Goal: Task Accomplishment & Management: Complete application form

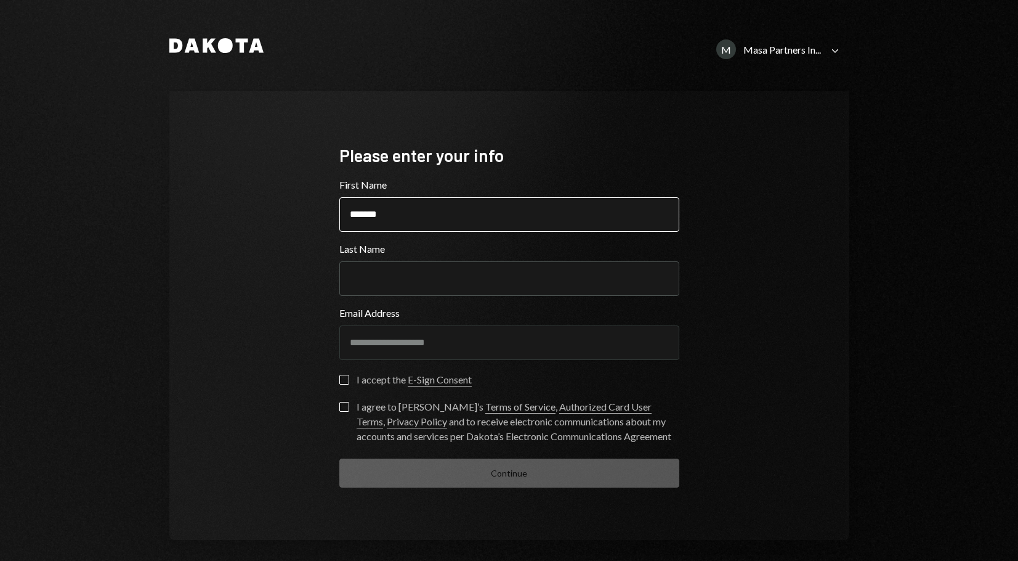
type input "*******"
type input "**"
click at [341, 380] on button "I accept the E-Sign Consent" at bounding box center [344, 380] width 10 height 10
click at [339, 406] on button "I agree to [PERSON_NAME]’s Terms of Service , Authorized Card User Terms , Priv…" at bounding box center [344, 407] width 10 height 10
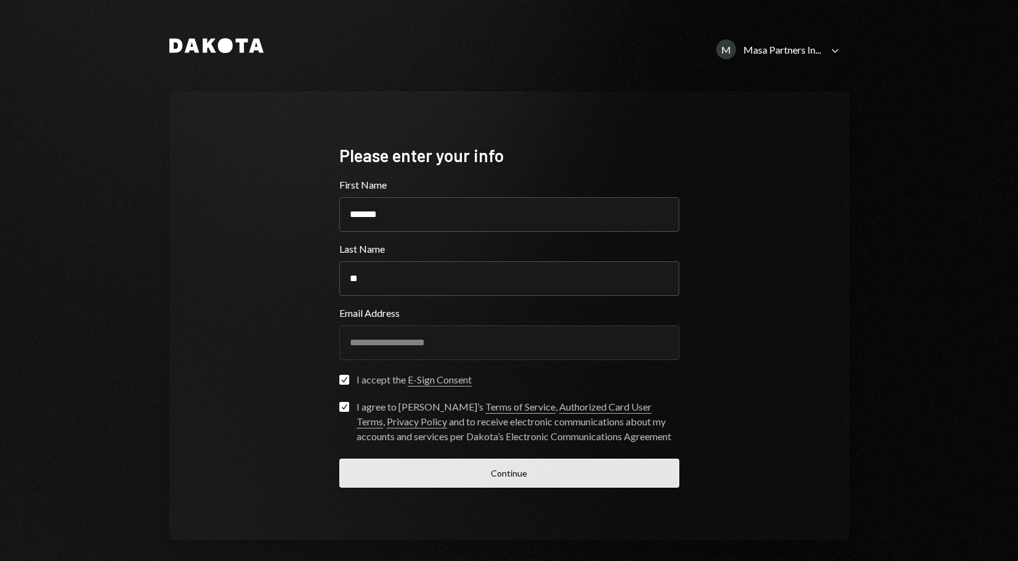
click at [519, 479] on button "Continue" at bounding box center [509, 472] width 340 height 29
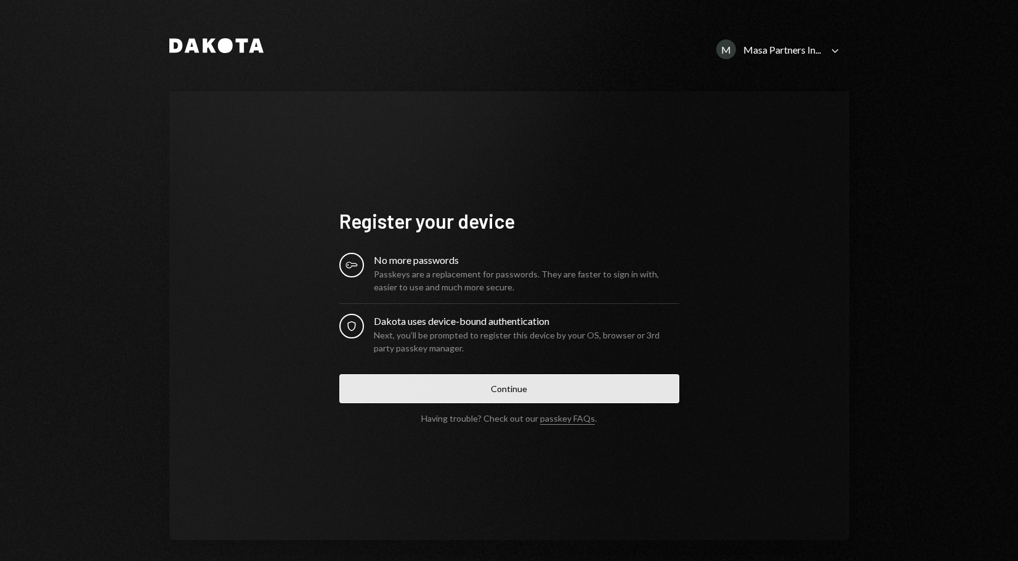
click at [498, 391] on button "Continue" at bounding box center [509, 388] width 340 height 29
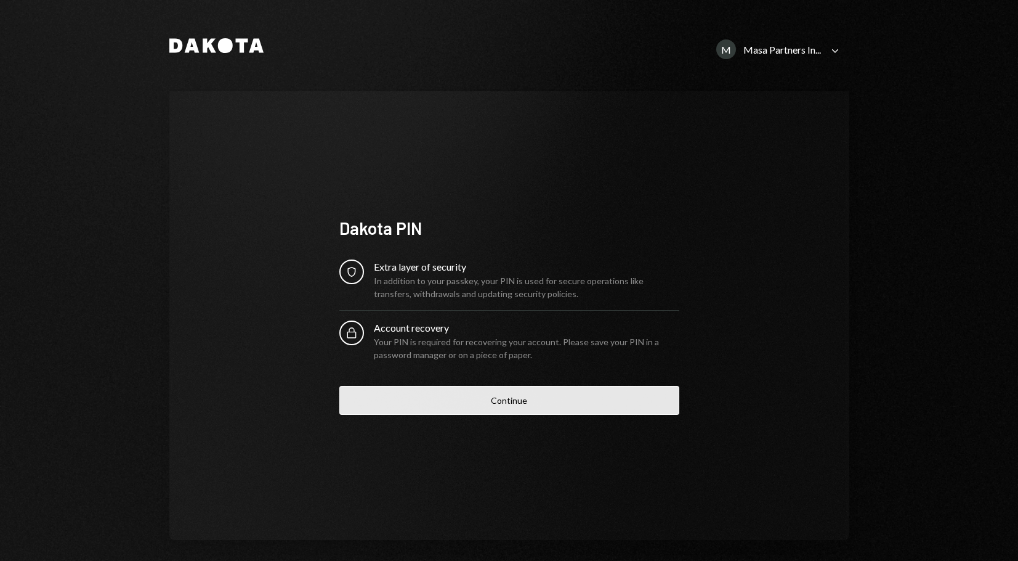
click at [546, 405] on button "Continue" at bounding box center [509, 400] width 340 height 29
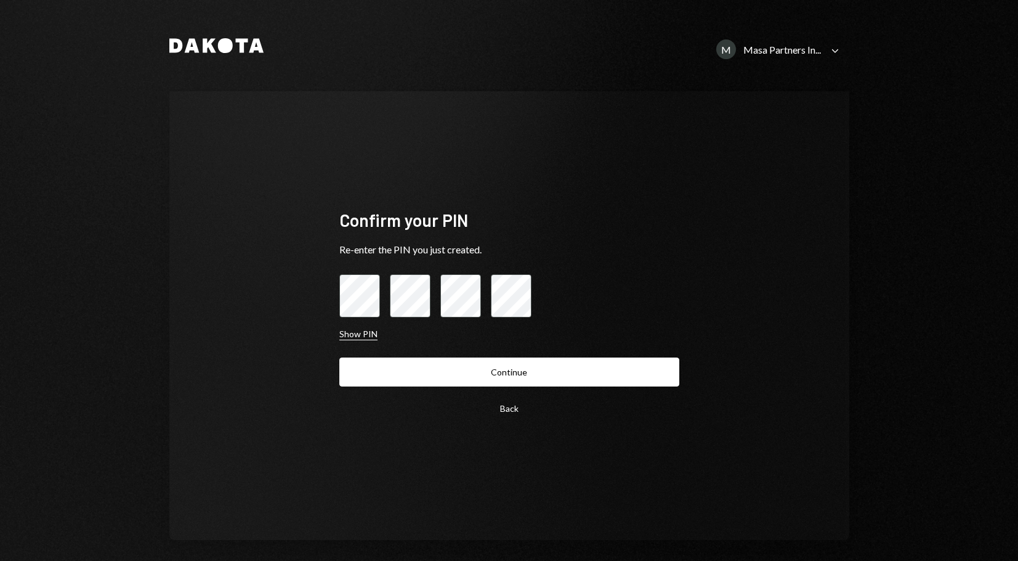
click at [346, 333] on button "Show PIN" at bounding box center [358, 334] width 38 height 12
click at [351, 328] on button "Hide PIN" at bounding box center [356, 334] width 34 height 12
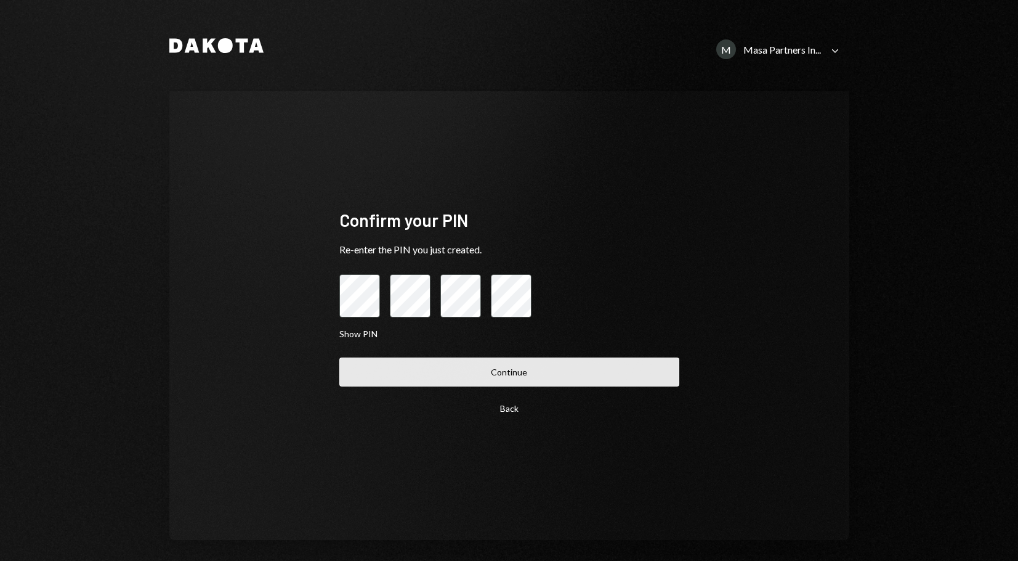
click at [556, 372] on button "Continue" at bounding box center [509, 371] width 340 height 29
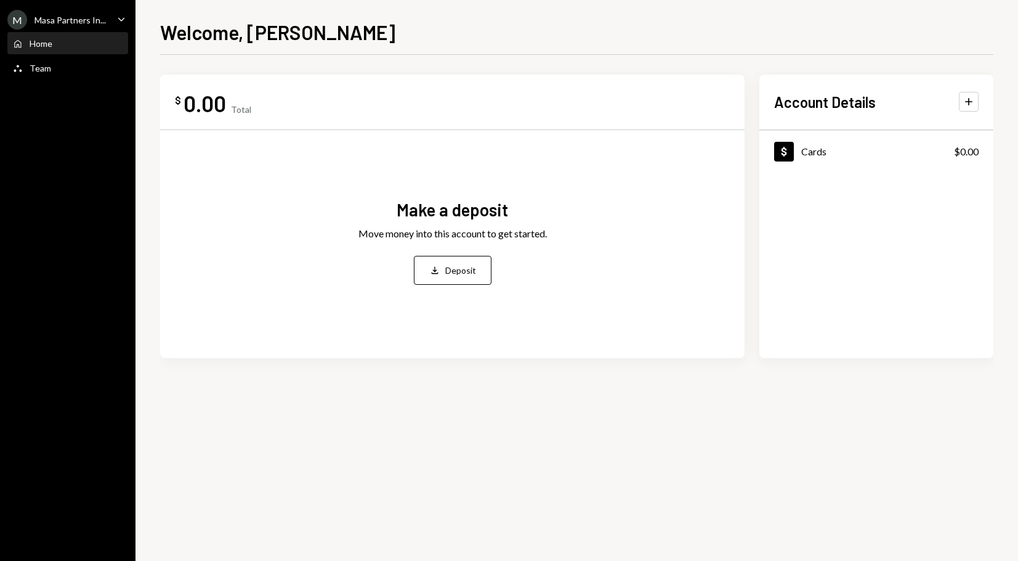
click at [301, 396] on div "$ 0.00 Total Make a deposit Move money into this account to get started. Deposi…" at bounding box center [577, 236] width 834 height 323
click at [116, 17] on icon "Caret Down" at bounding box center [122, 19] width 14 height 14
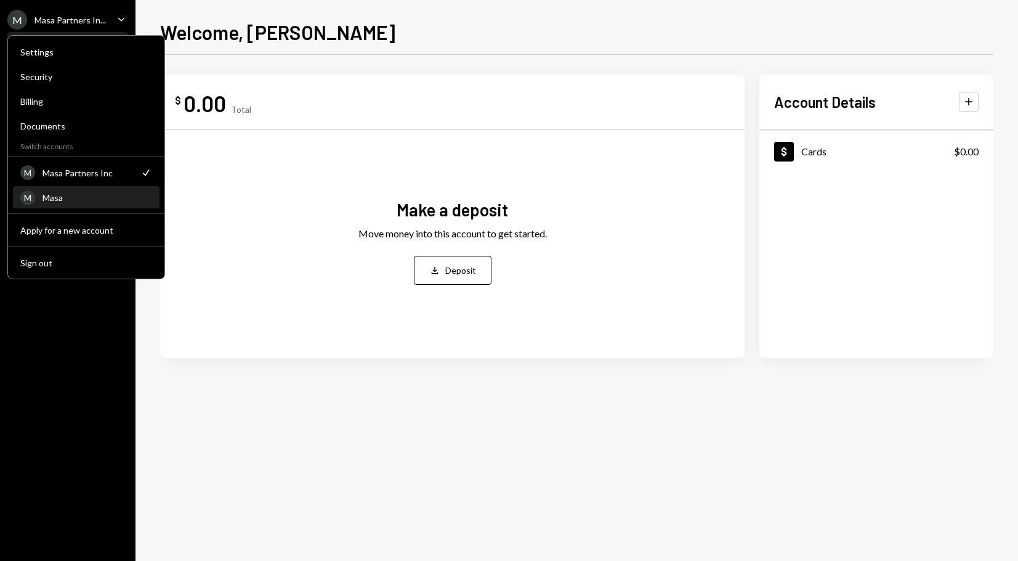
click at [67, 198] on div "Masa" at bounding box center [98, 197] width 110 height 10
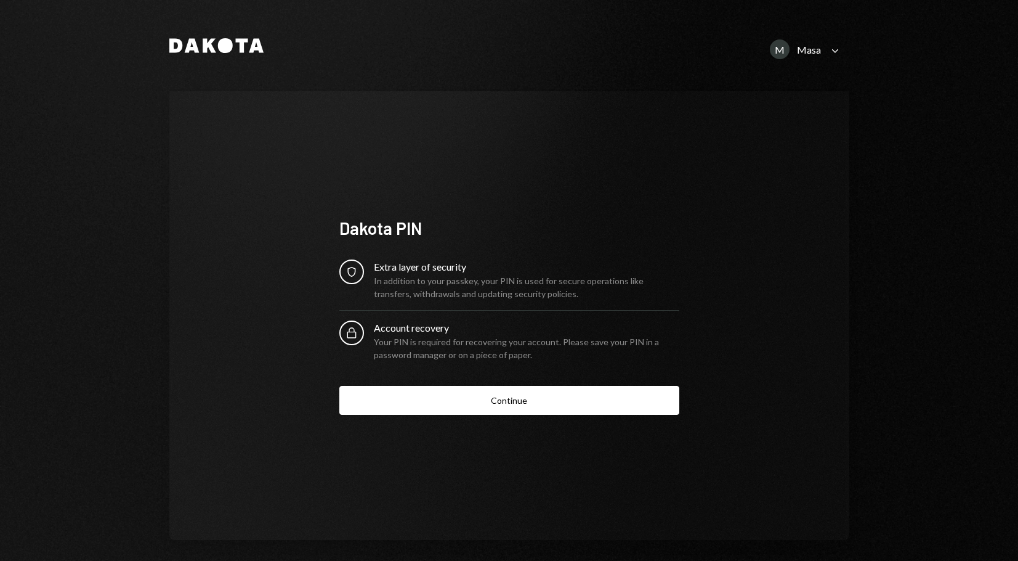
click at [832, 49] on icon "Caret Down" at bounding box center [836, 51] width 14 height 14
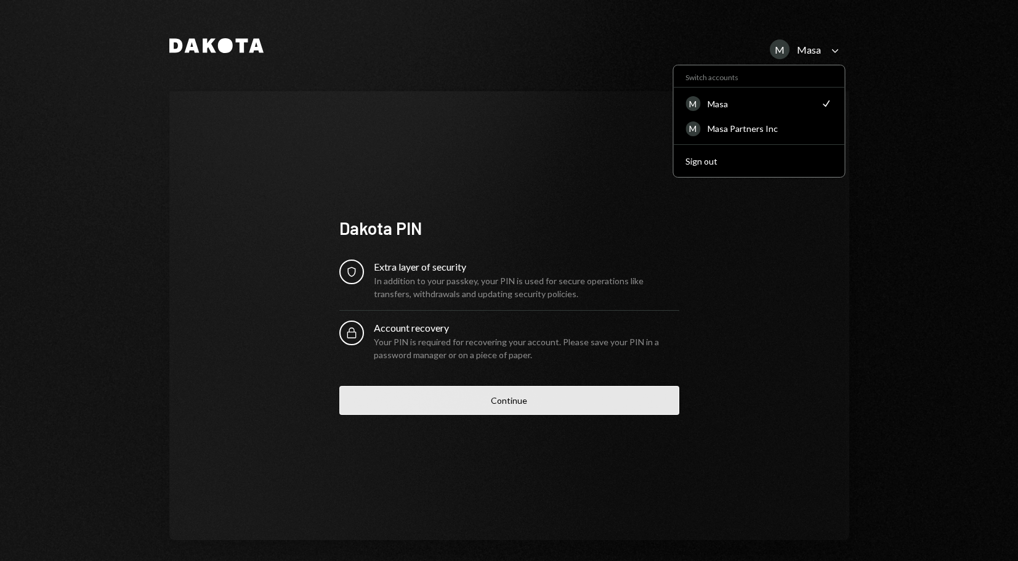
click at [575, 399] on button "Continue" at bounding box center [509, 400] width 340 height 29
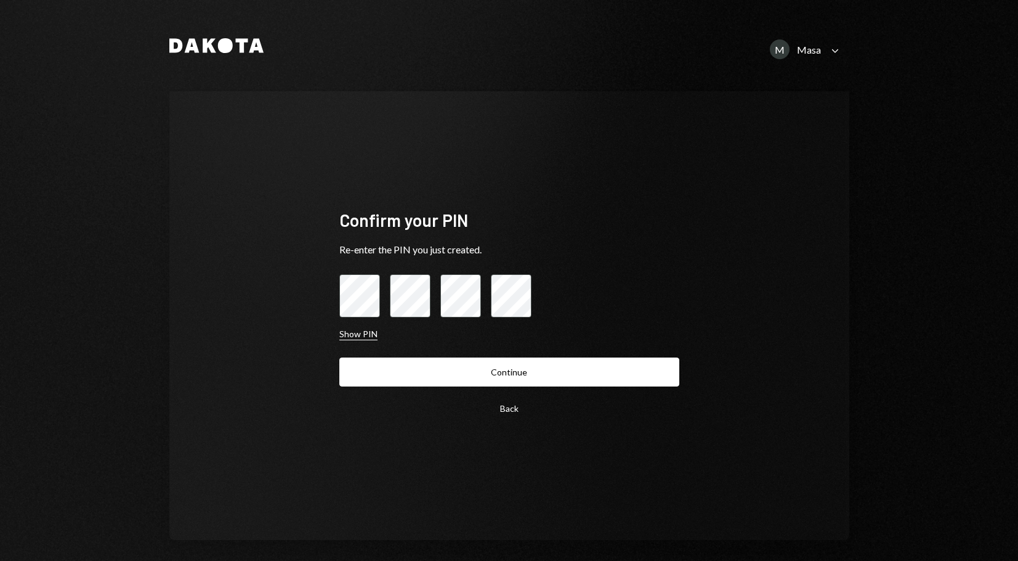
click at [361, 335] on button "Show PIN" at bounding box center [358, 334] width 38 height 12
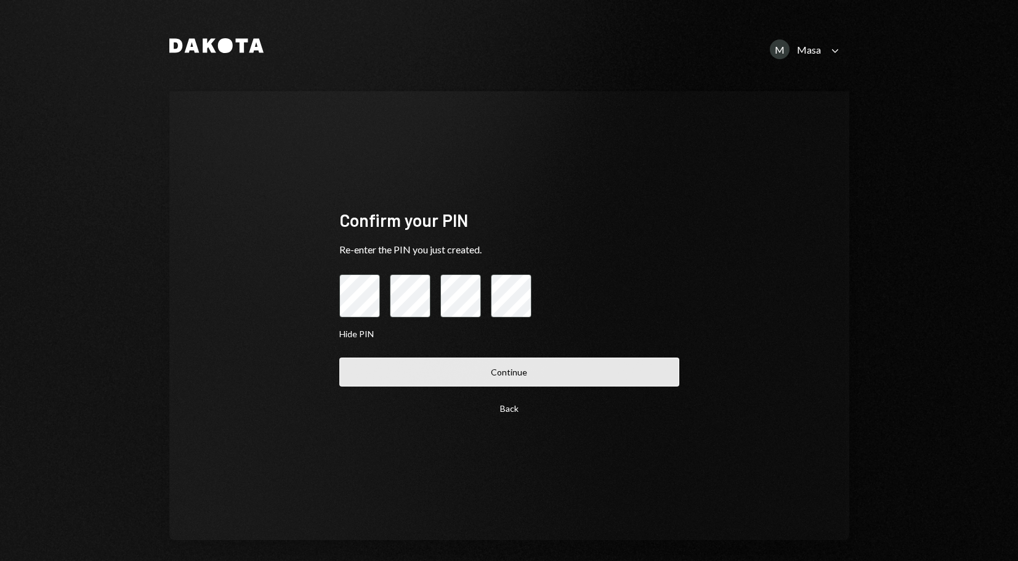
click at [521, 368] on button "Continue" at bounding box center [509, 371] width 340 height 29
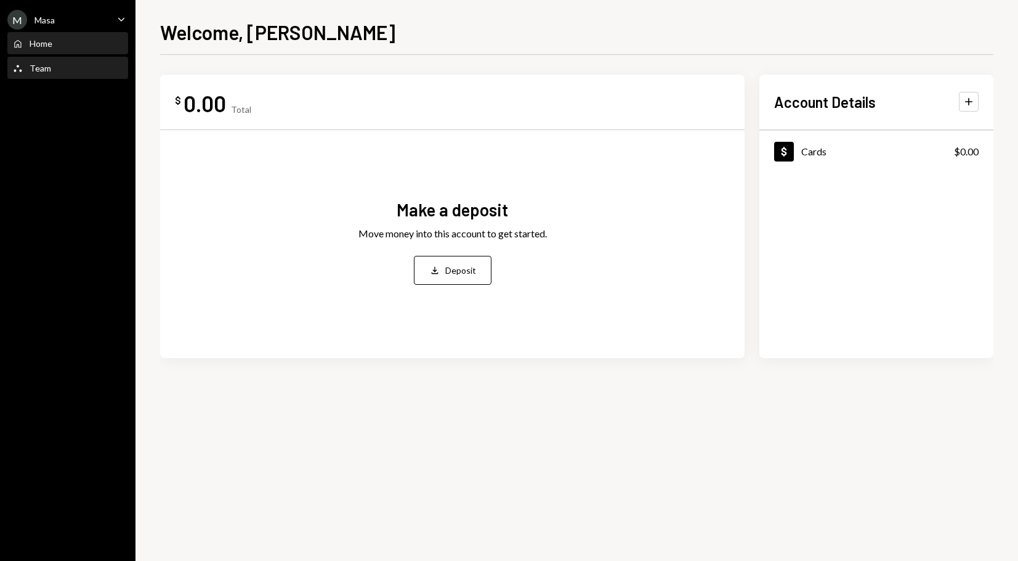
click at [32, 74] on div "Team Team" at bounding box center [67, 68] width 111 height 21
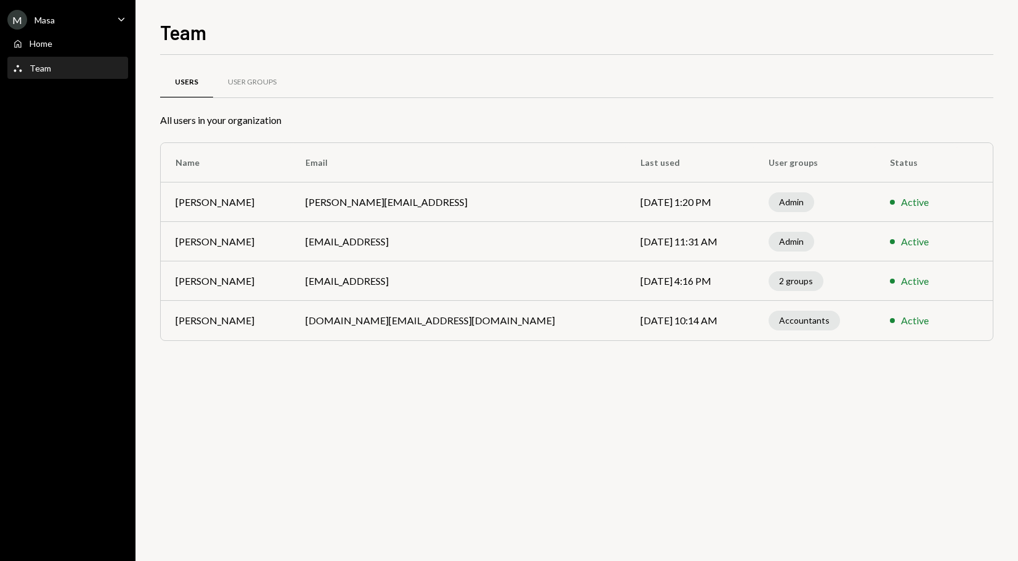
click at [752, 423] on div "Users User Groups All users in your organization Name Email Last used User grou…" at bounding box center [577, 308] width 834 height 506
click at [73, 37] on div "Home Home" at bounding box center [67, 43] width 111 height 21
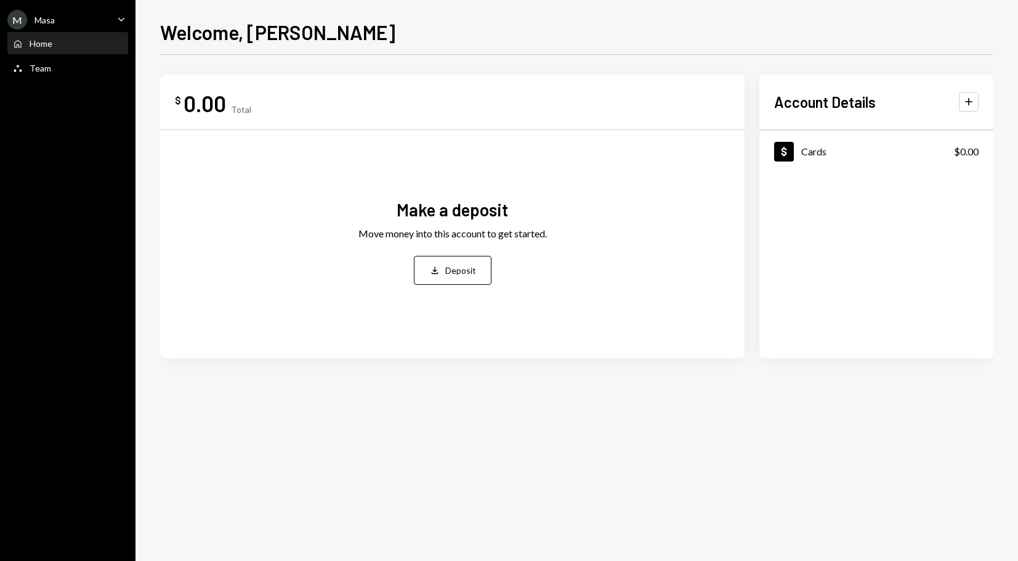
click at [818, 389] on div "$ 0.00 Total Make a deposit Move money into this account to get started. Deposi…" at bounding box center [577, 236] width 834 height 323
click at [827, 155] on div "Dollar Cards $0.00" at bounding box center [877, 152] width 234 height 40
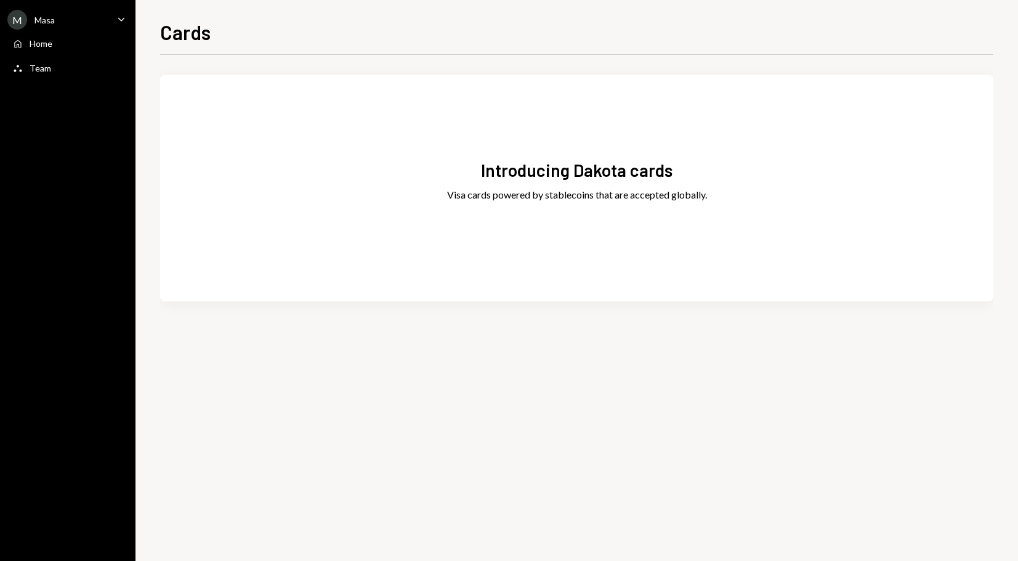
click at [380, 426] on div "Introducing Dakota cards Visa cards powered by stablecoins that are accepted gl…" at bounding box center [577, 308] width 834 height 506
click at [83, 14] on div "M Masa Caret Down" at bounding box center [68, 20] width 136 height 20
click at [115, 27] on div "Caret Down" at bounding box center [122, 19] width 14 height 15
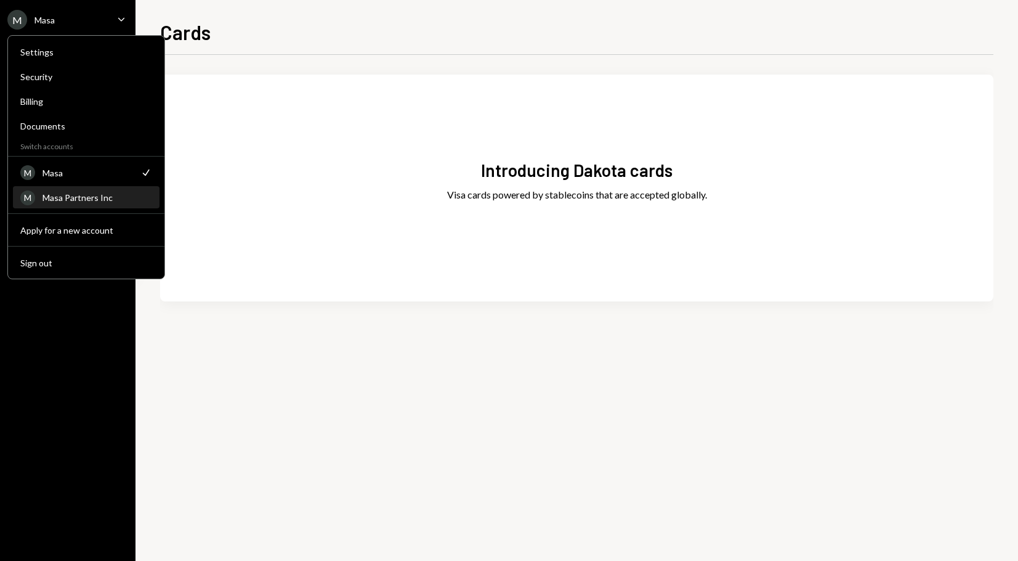
click at [88, 201] on div "Masa Partners Inc" at bounding box center [98, 197] width 110 height 10
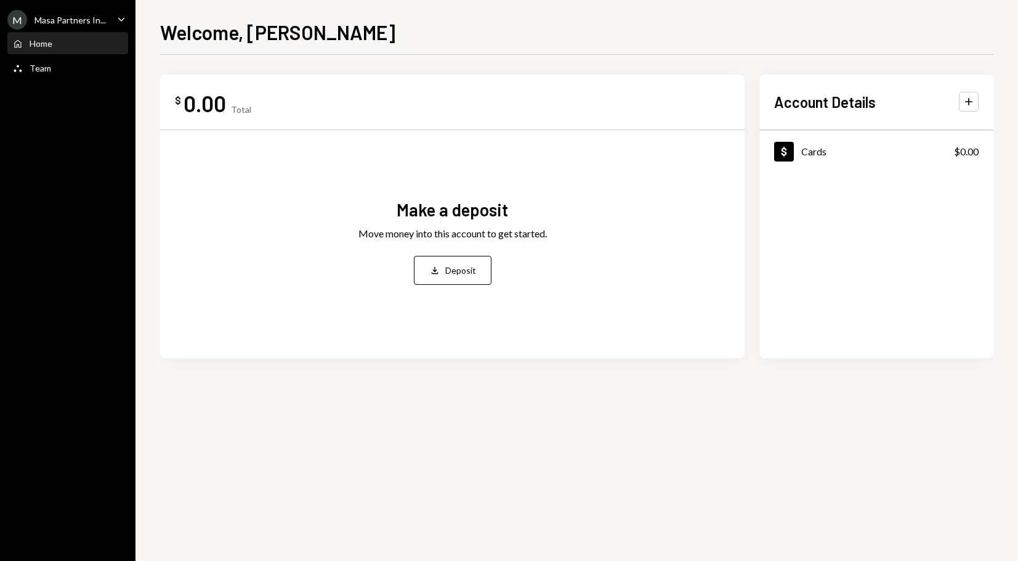
click at [734, 394] on div "$ 0.00 Total Make a deposit Move money into this account to get started. Deposi…" at bounding box center [577, 236] width 834 height 323
click at [382, 403] on div "$ 0.00 Total Make a deposit Move money into this account to get started. Deposi…" at bounding box center [577, 308] width 834 height 506
click at [606, 392] on div "$ 0.00 Total Make a deposit Move money into this account to get started. Deposi…" at bounding box center [577, 236] width 834 height 323
click at [862, 423] on div "$ 0.00 Total Make a deposit Move money into this account to get started. Deposi…" at bounding box center [577, 308] width 834 height 506
click at [667, 420] on div "$ 0.00 Total Make a deposit Move money into this account to get started. Deposi…" at bounding box center [577, 308] width 834 height 506
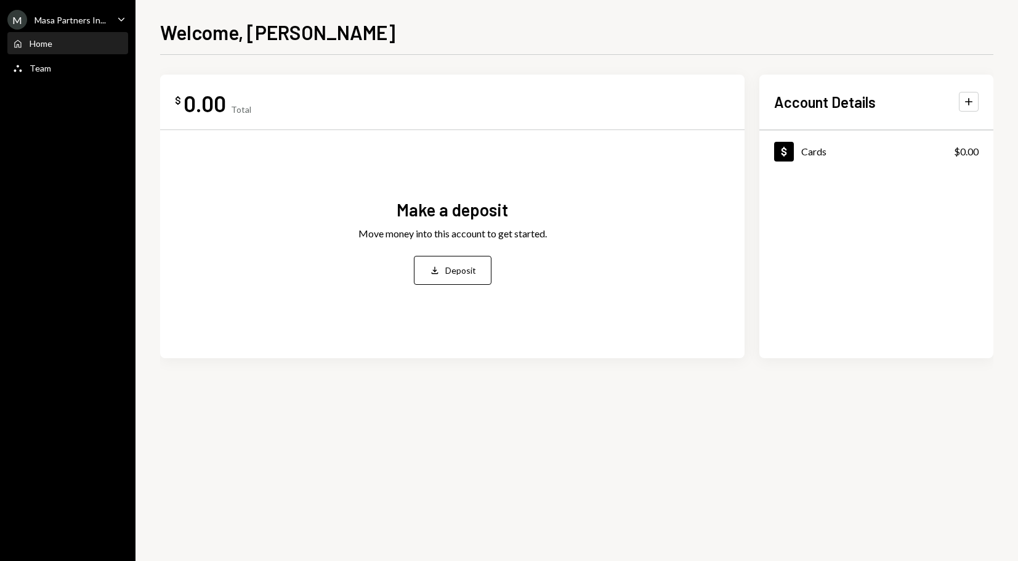
click at [688, 389] on div "$ 0.00 Total Make a deposit Move money into this account to get started. Deposi…" at bounding box center [577, 236] width 834 height 323
click at [495, 413] on div "$ 0.00 Total Make a deposit Move money into this account to get started. Deposi…" at bounding box center [577, 308] width 834 height 506
